Goal: Transaction & Acquisition: Obtain resource

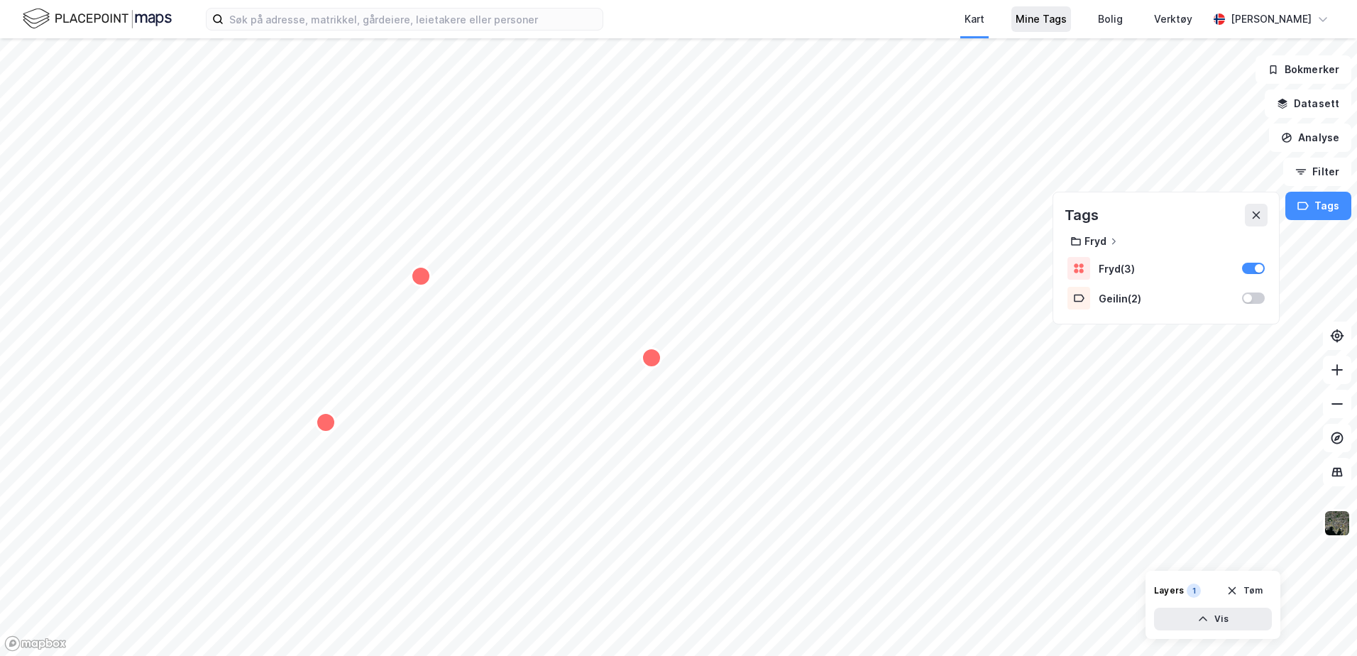
click at [1066, 18] on div "Mine Tags" at bounding box center [1040, 19] width 51 height 17
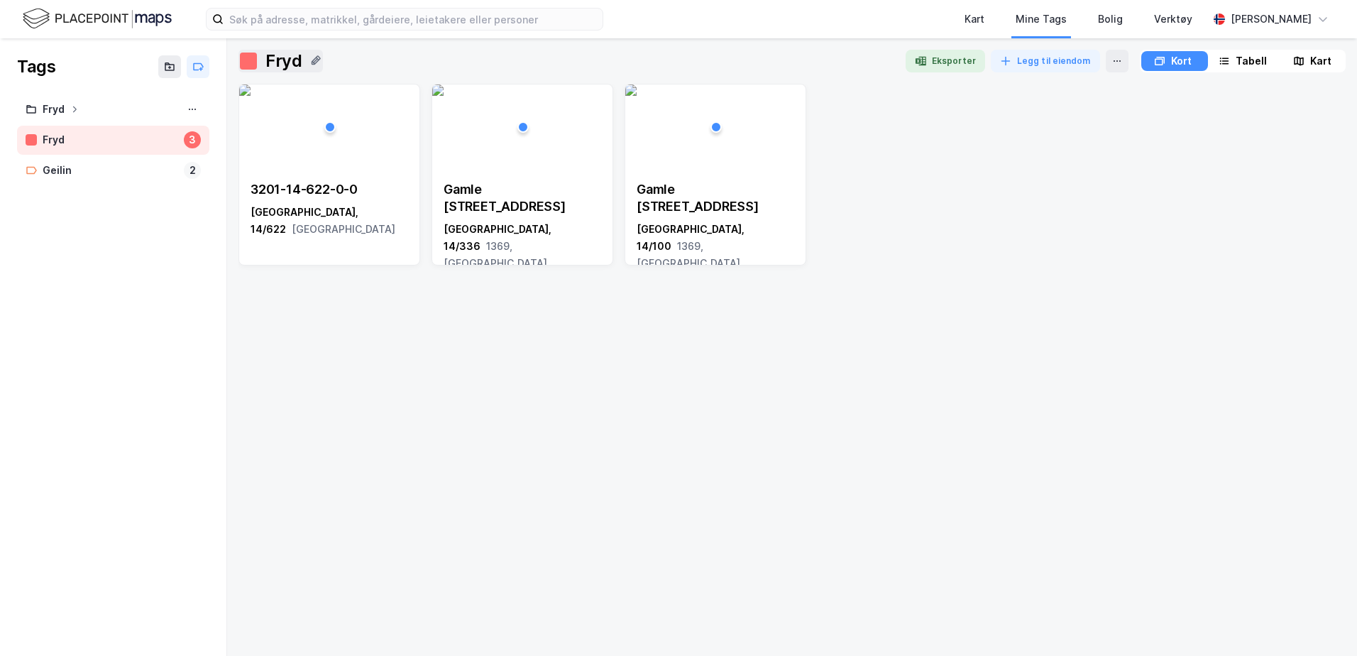
click at [248, 62] on div at bounding box center [248, 61] width 17 height 17
click at [737, 390] on div "3201-14-622-0-0 [GEOGRAPHIC_DATA], 14/622 [GEOGRAPHIC_DATA] 39 [GEOGRAPHIC_DATA…" at bounding box center [791, 364] width 1107 height 561
click at [889, 11] on div "Kart Mine Tags Bolig Verktøy" at bounding box center [939, 19] width 536 height 38
click at [984, 21] on div "Kart" at bounding box center [974, 19] width 20 height 17
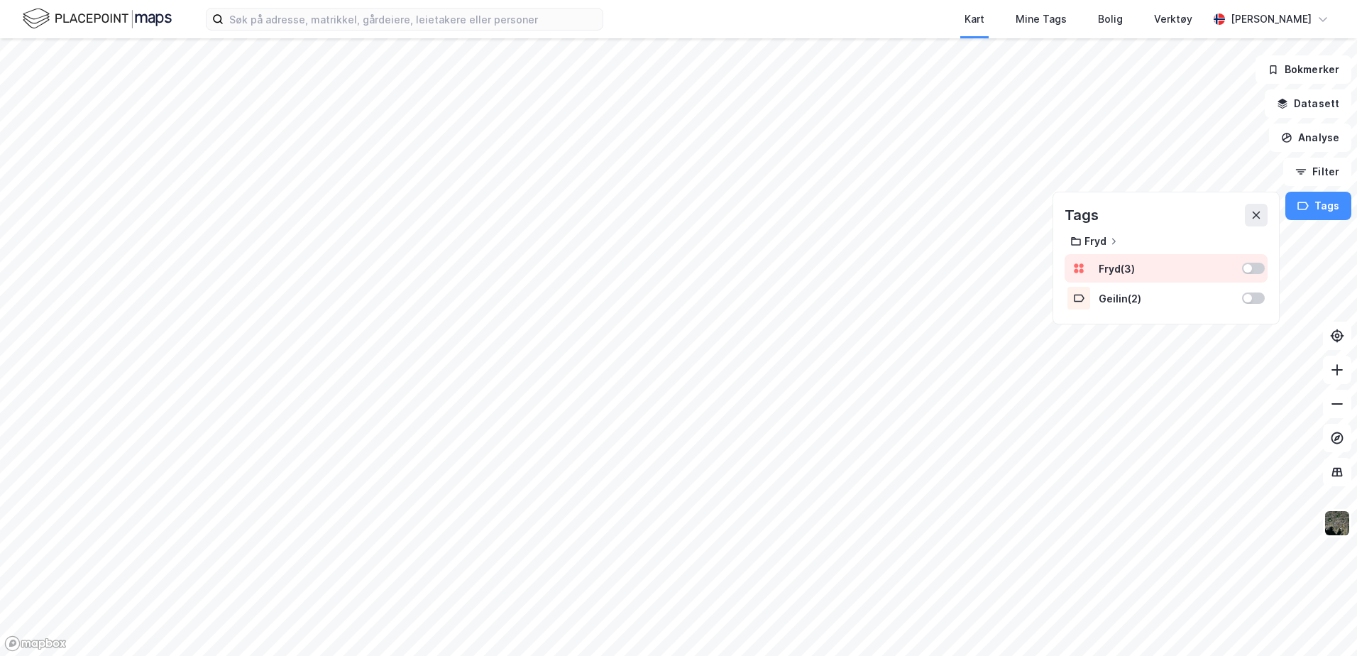
click at [1250, 265] on div at bounding box center [1247, 268] width 9 height 9
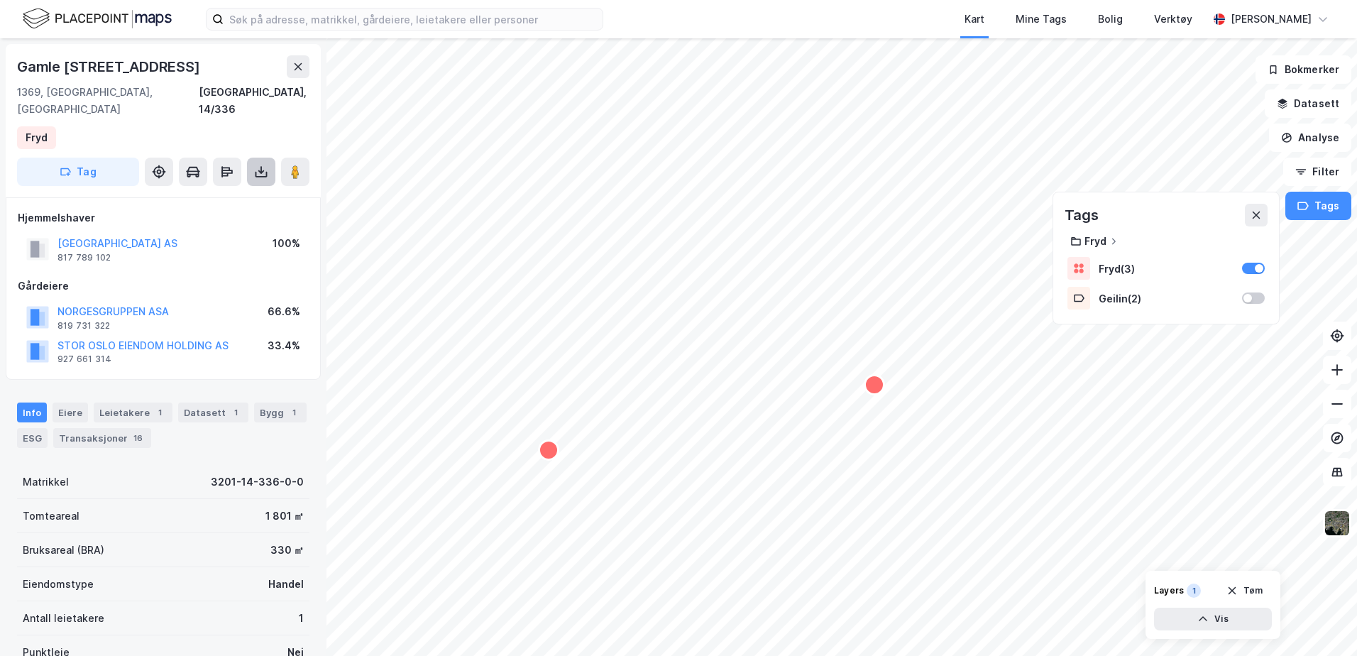
click at [258, 165] on icon at bounding box center [261, 172] width 14 height 14
click at [221, 194] on div "Last ned grunnbok" at bounding box center [191, 199] width 82 height 11
